Goal: Information Seeking & Learning: Learn about a topic

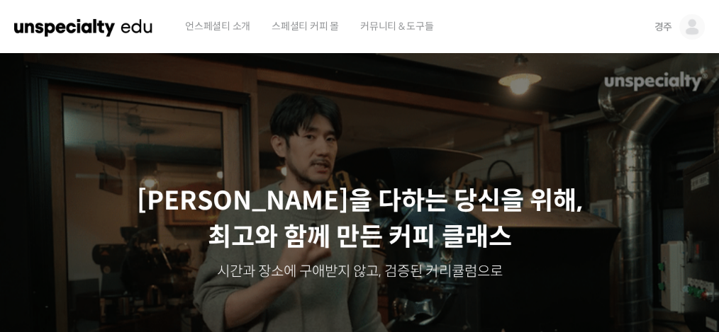
click at [539, 28] on img at bounding box center [692, 27] width 26 height 26
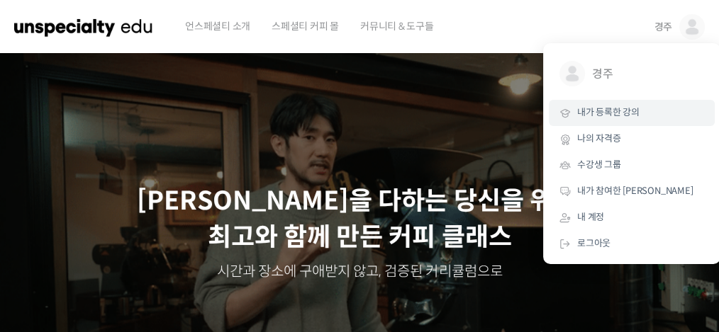
click at [539, 113] on span "내가 등록한 강의" at bounding box center [608, 112] width 62 height 12
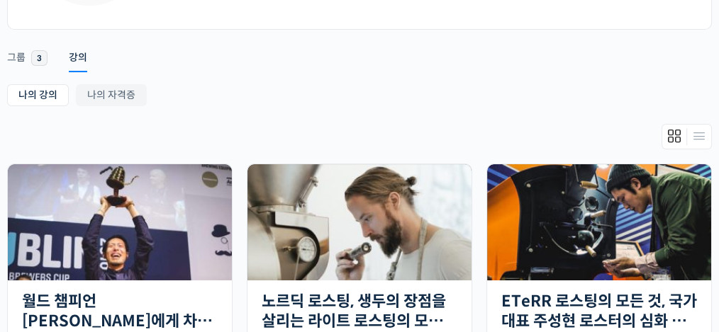
scroll to position [208, 0]
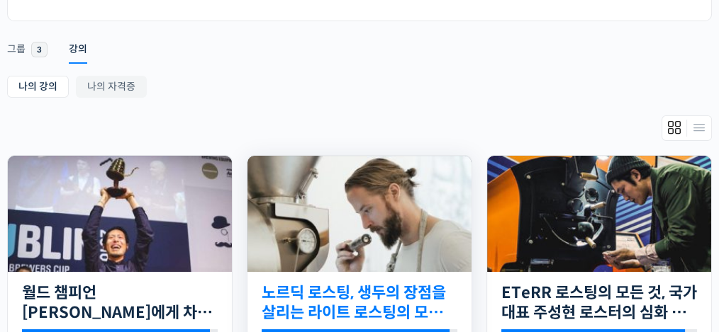
click at [405, 297] on link "노르딕 로스팅, 생두의 장점을 살리는 라이트 로스팅의 모든 것" at bounding box center [359, 302] width 196 height 39
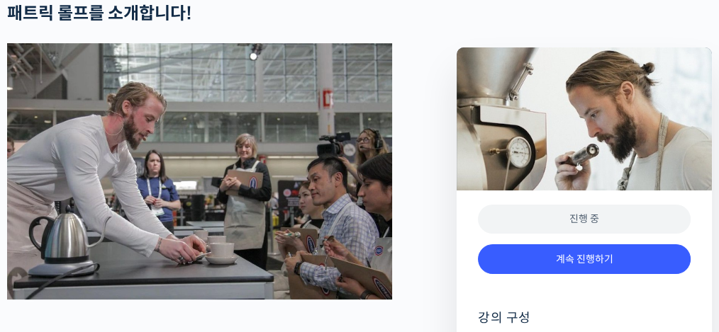
scroll to position [558, 0]
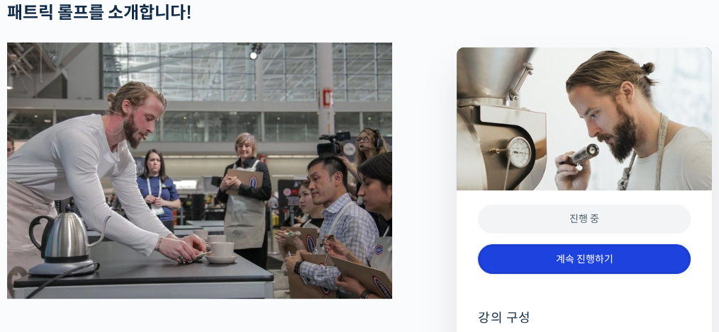
click at [589, 254] on link "계속 진행하기" at bounding box center [584, 259] width 213 height 30
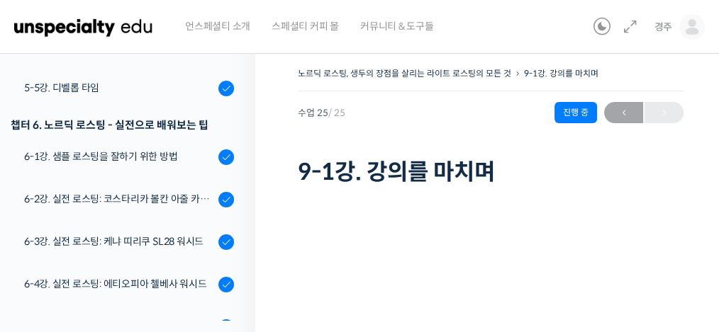
scroll to position [807, 0]
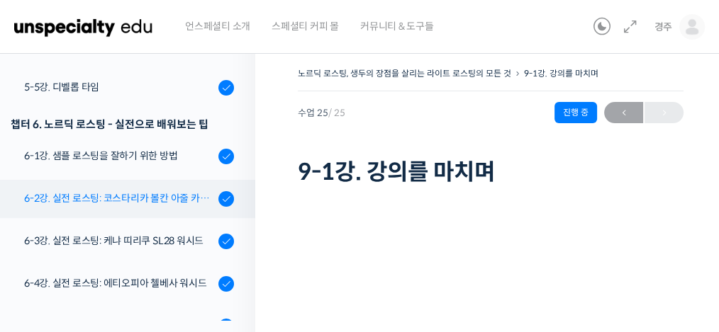
click at [145, 197] on div "6-2강. 실전 로스팅: 코스타리카 볼칸 아줄 카투라 내추럴" at bounding box center [119, 199] width 190 height 16
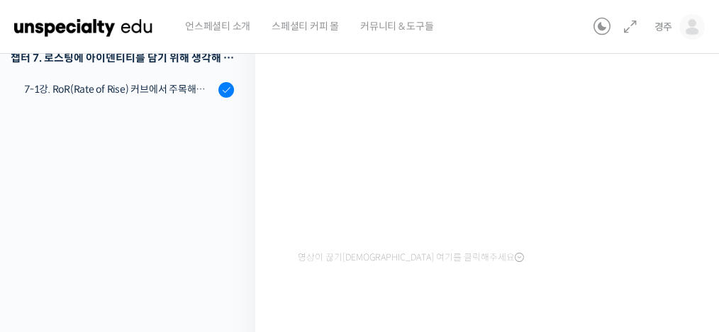
scroll to position [179, 0]
